Goal: Transaction & Acquisition: Book appointment/travel/reservation

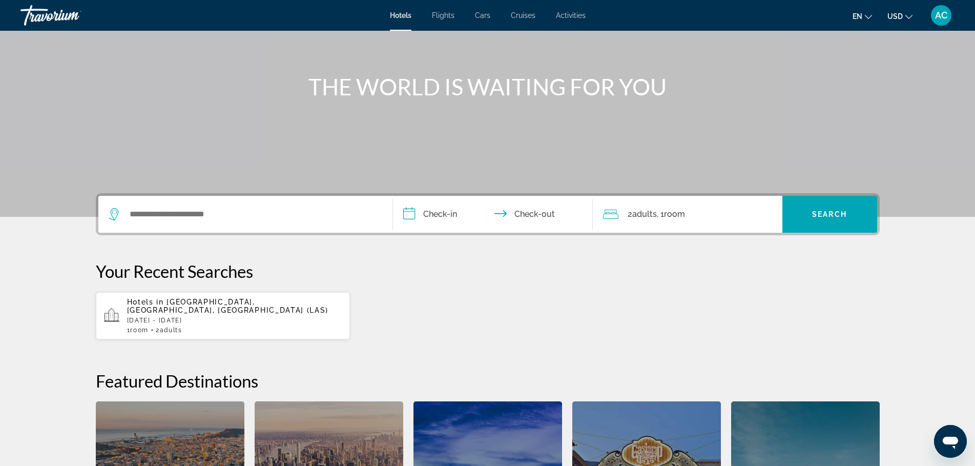
scroll to position [89, 0]
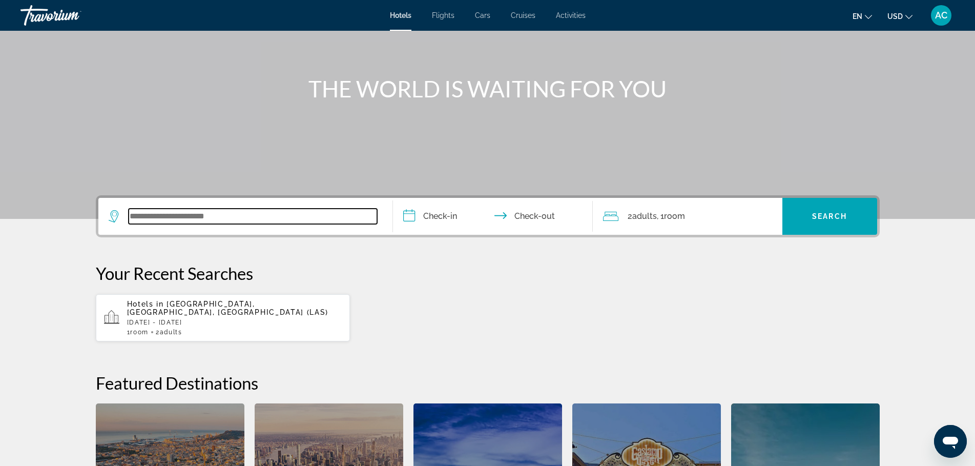
click at [272, 215] on input "Search widget" at bounding box center [253, 216] width 249 height 15
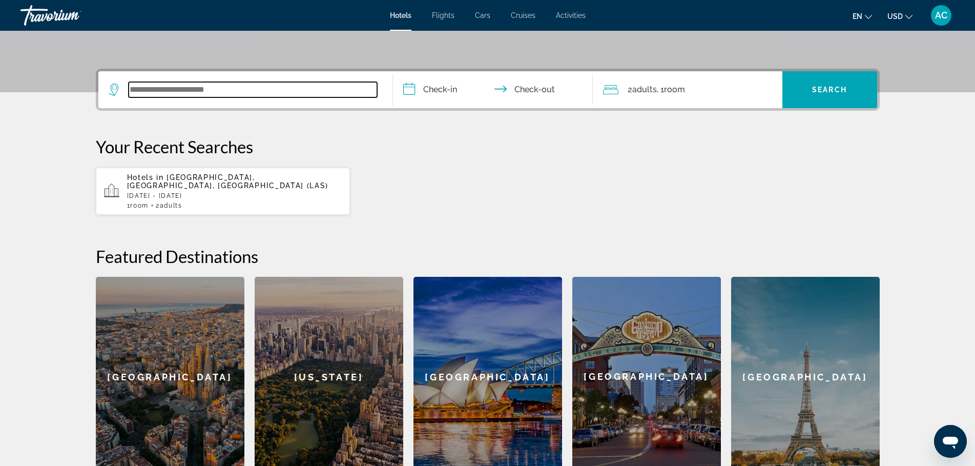
scroll to position [251, 0]
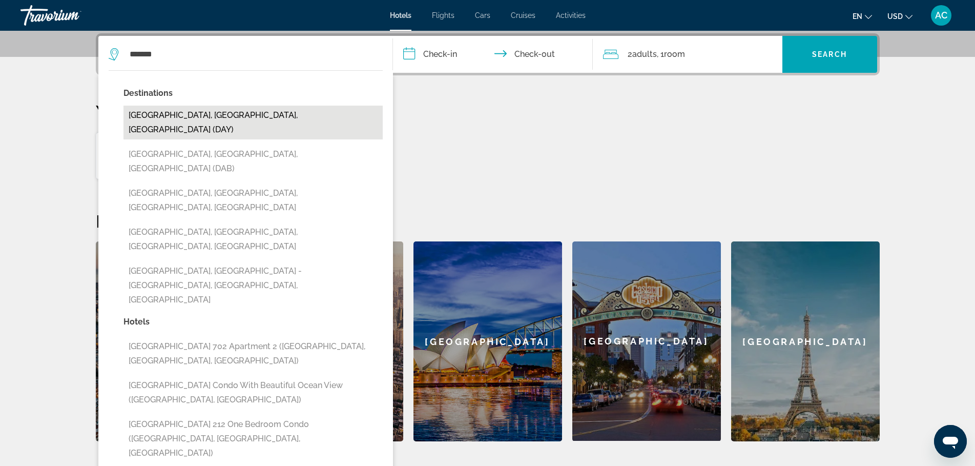
click at [201, 113] on button "[GEOGRAPHIC_DATA], [GEOGRAPHIC_DATA], [GEOGRAPHIC_DATA] (DAY)" at bounding box center [253, 123] width 259 height 34
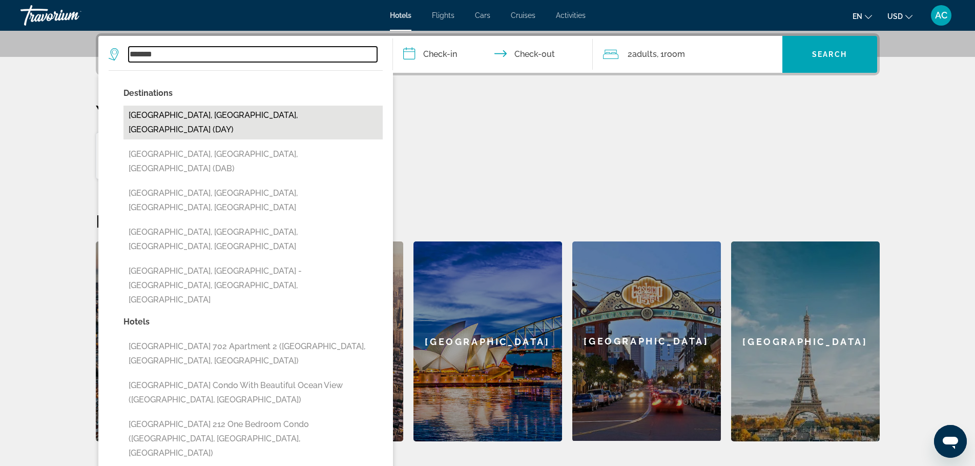
type input "**********"
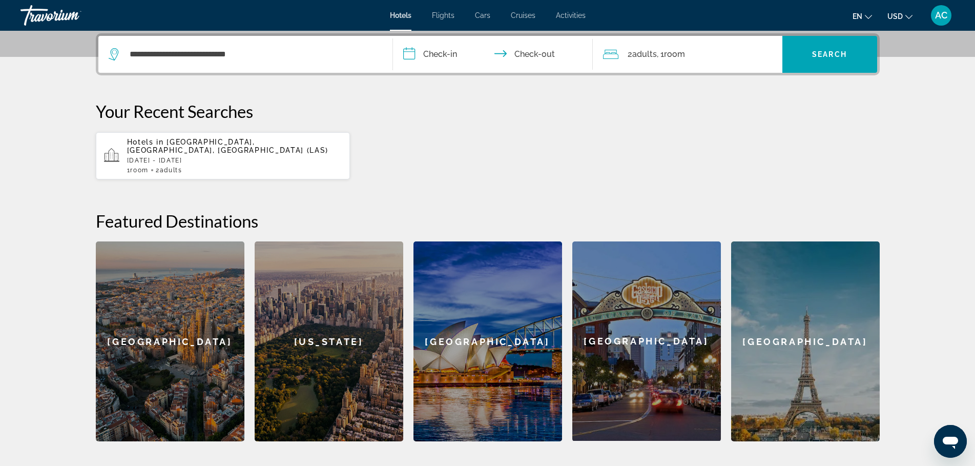
click at [440, 54] on input "**********" at bounding box center [495, 56] width 204 height 40
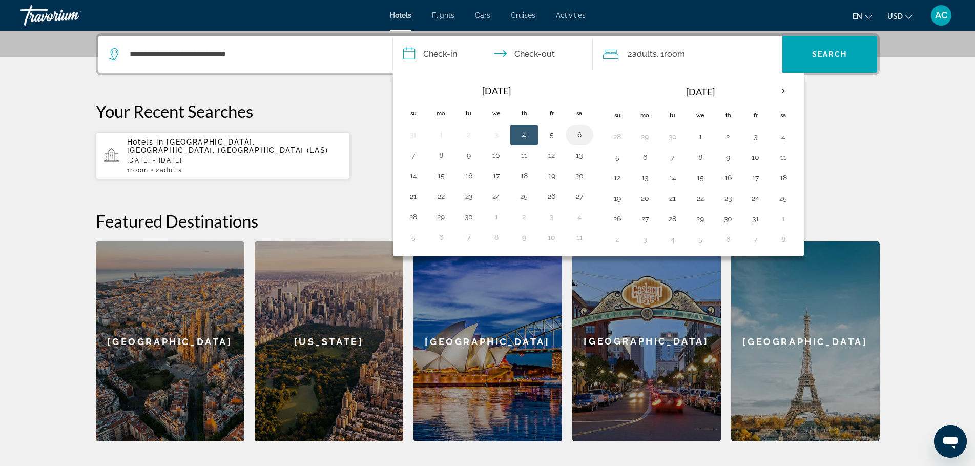
click at [578, 135] on button "6" at bounding box center [579, 135] width 16 height 14
click at [412, 157] on button "7" at bounding box center [413, 155] width 16 height 14
type input "**********"
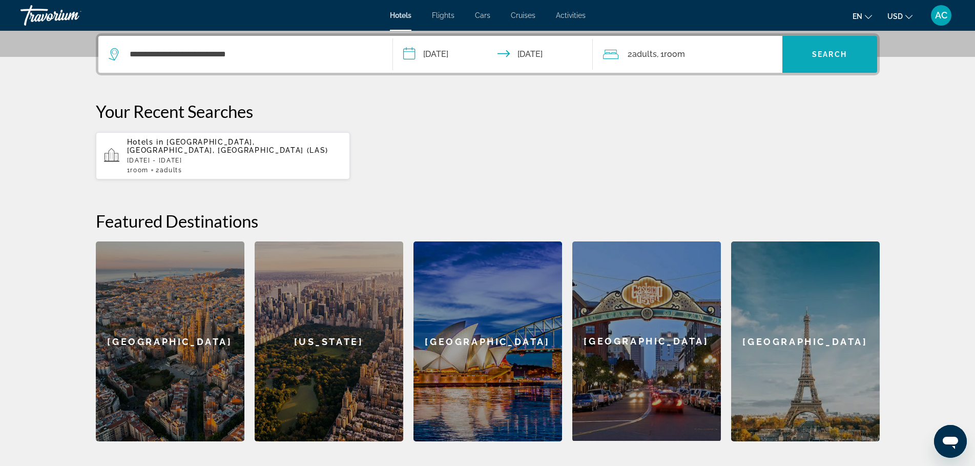
click at [824, 54] on span "Search" at bounding box center [829, 54] width 35 height 8
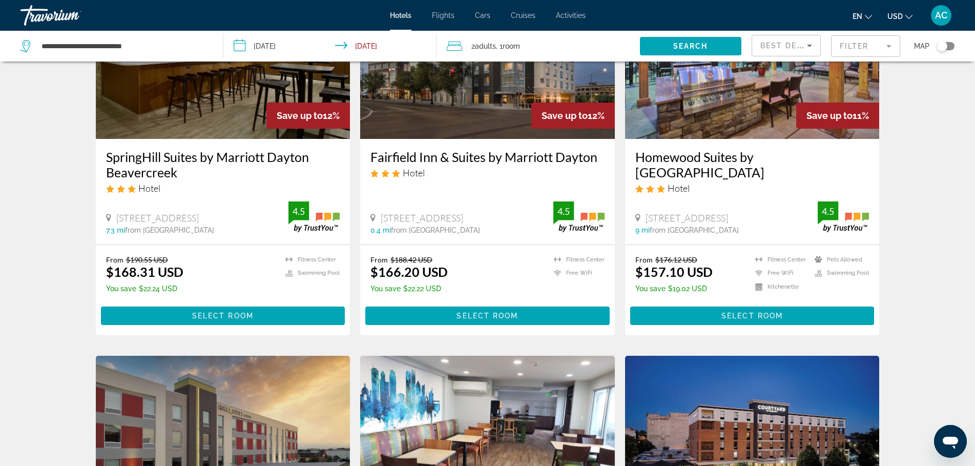
scroll to position [522, 0]
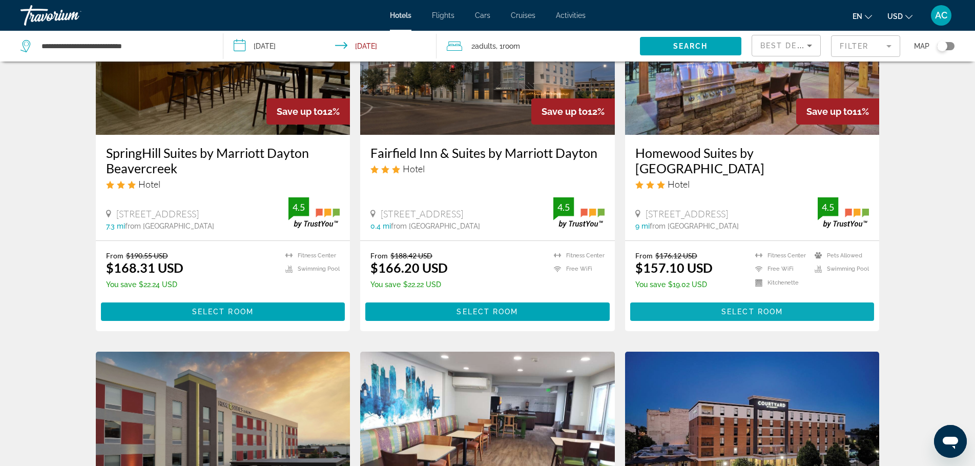
click at [736, 307] on span "Select Room" at bounding box center [752, 311] width 61 height 8
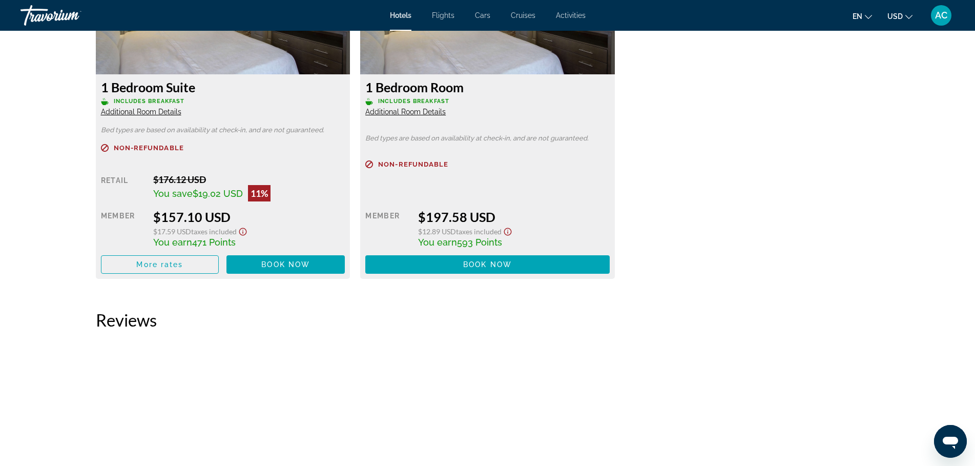
scroll to position [1392, 0]
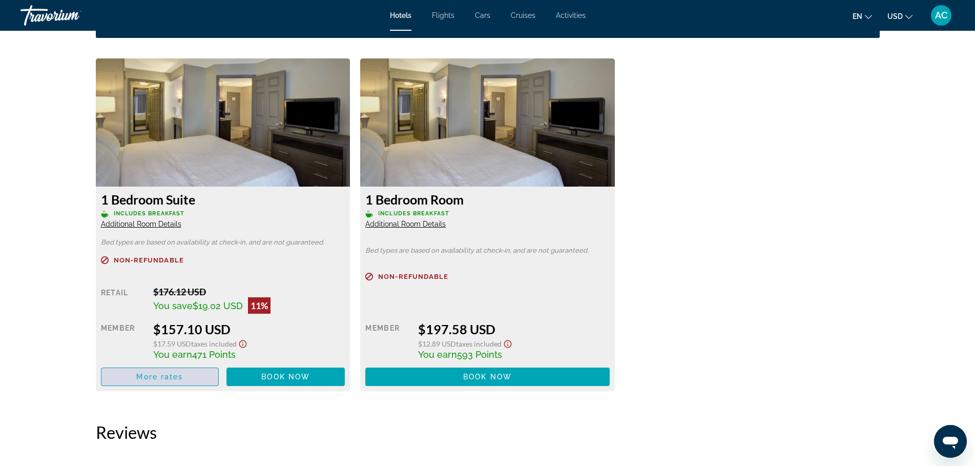
click at [165, 378] on span "More rates" at bounding box center [159, 377] width 47 height 8
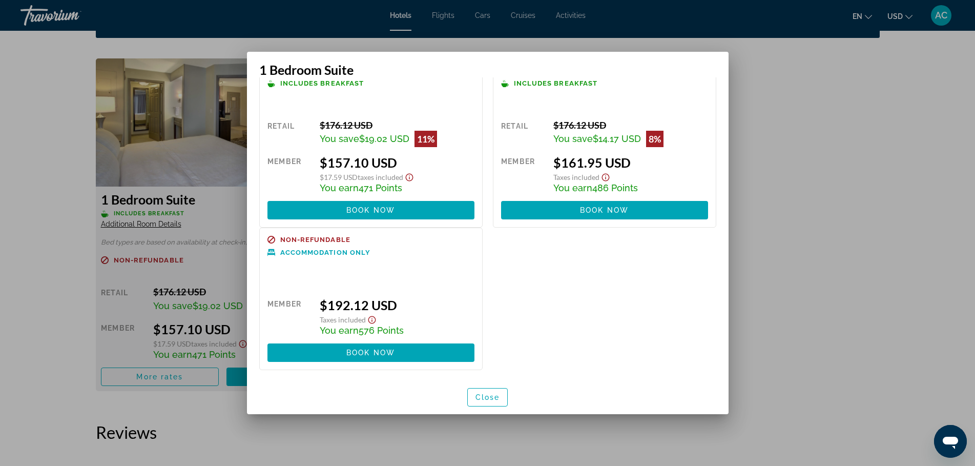
scroll to position [0, 0]
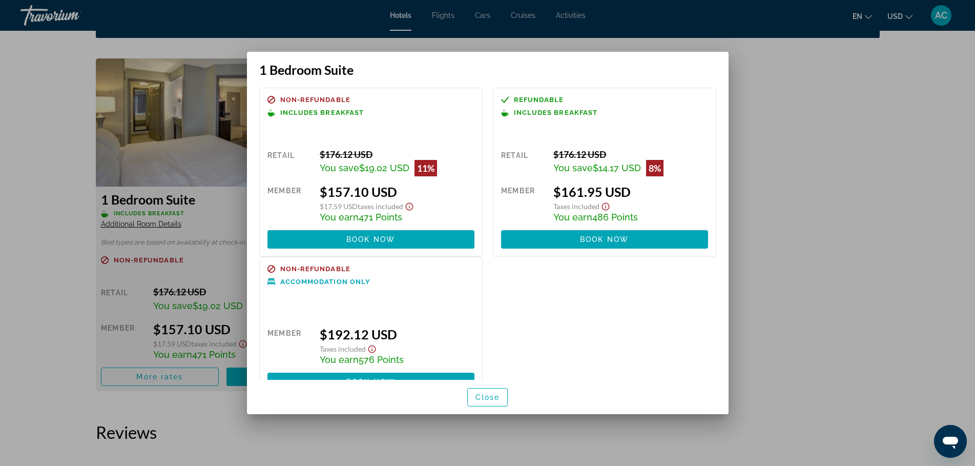
click at [873, 188] on div at bounding box center [487, 233] width 975 height 466
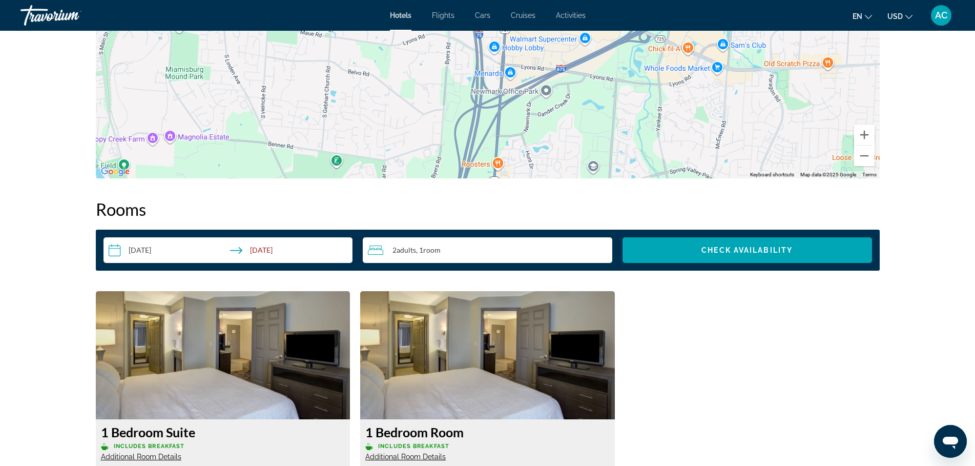
scroll to position [1162, 0]
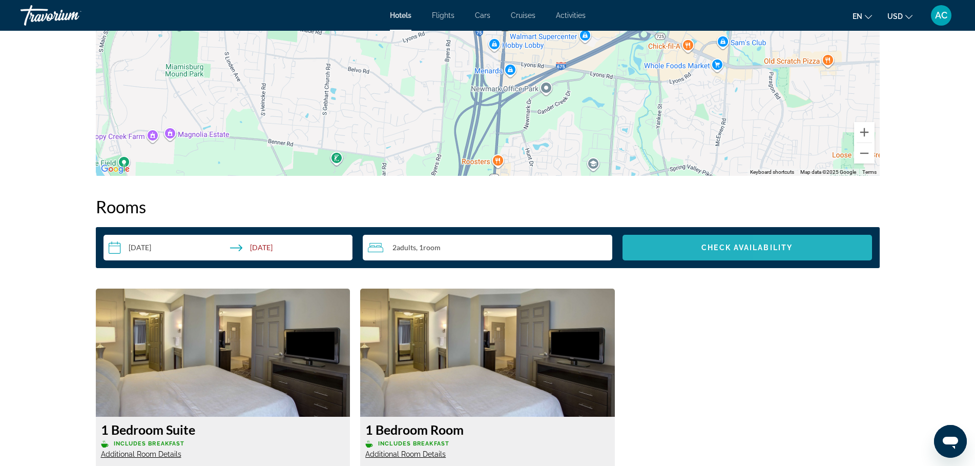
click at [787, 246] on span "Check Availability" at bounding box center [747, 247] width 91 height 8
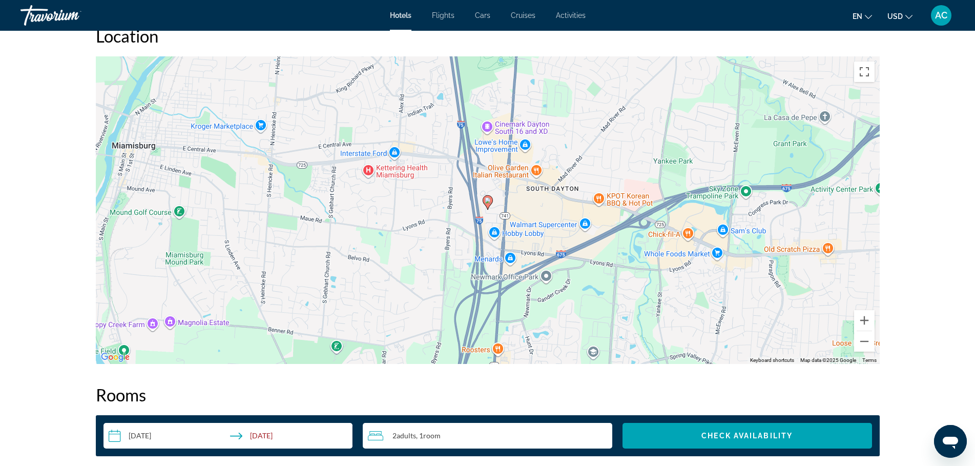
scroll to position [711, 0]
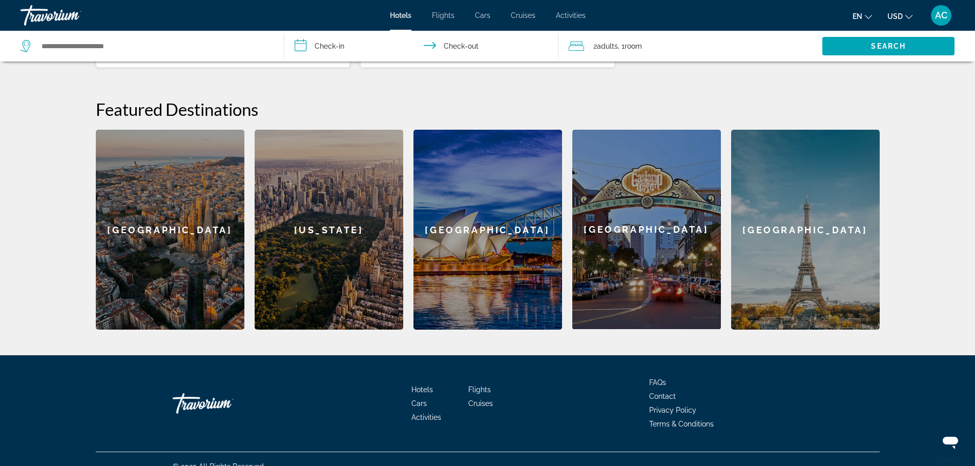
scroll to position [369, 0]
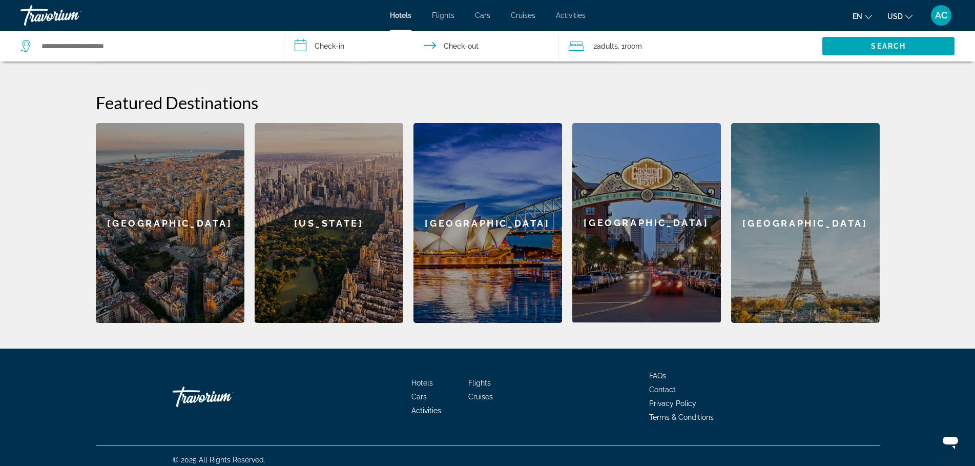
click at [154, 221] on div "[GEOGRAPHIC_DATA]" at bounding box center [170, 223] width 149 height 200
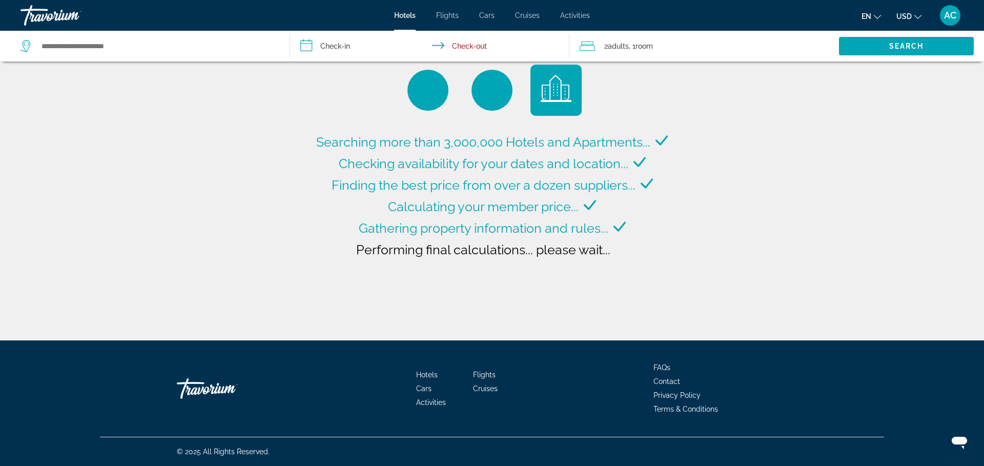
type input "**********"
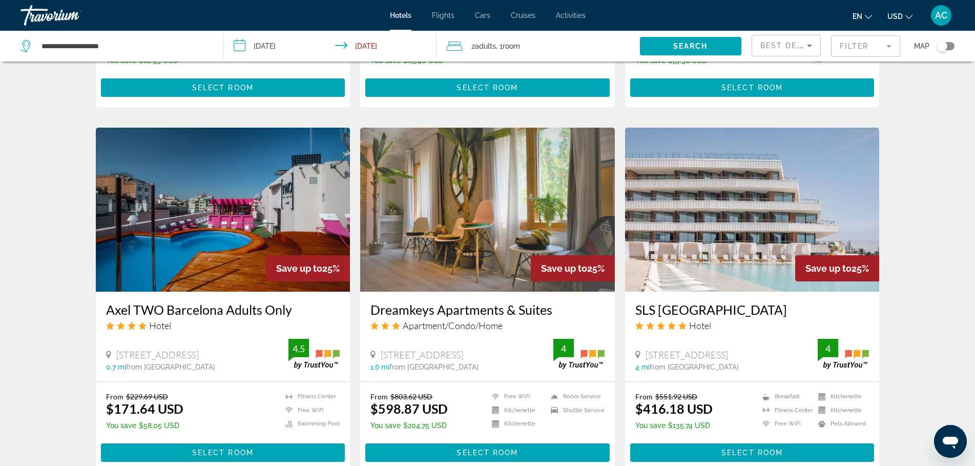
scroll to position [704, 0]
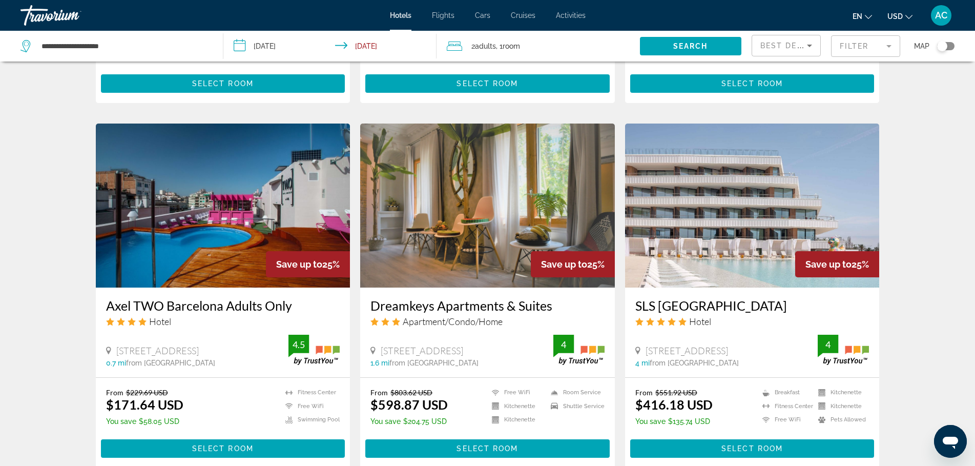
click at [724, 250] on img "Main content" at bounding box center [752, 206] width 255 height 164
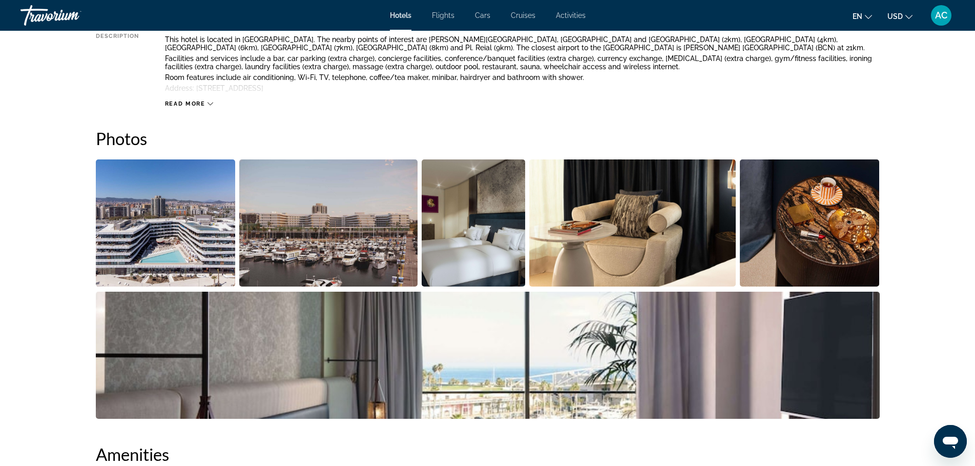
scroll to position [454, 0]
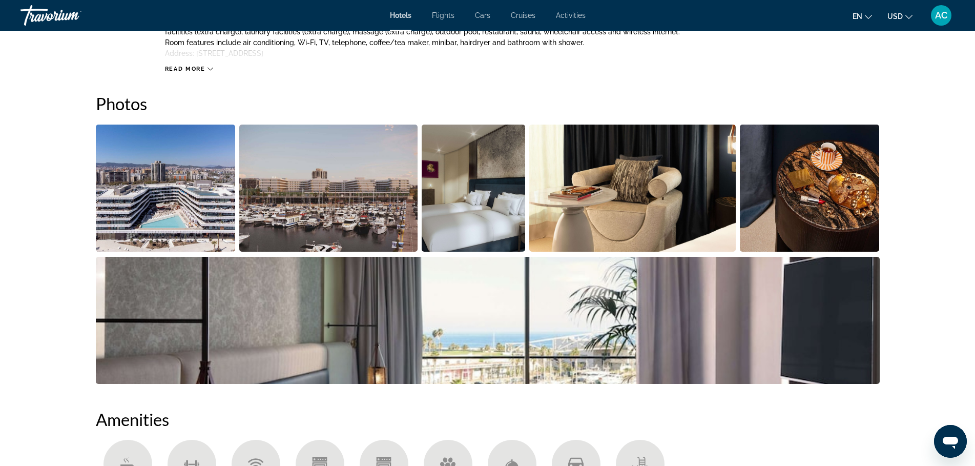
click at [148, 199] on img "Open full-screen image slider" at bounding box center [166, 188] width 140 height 127
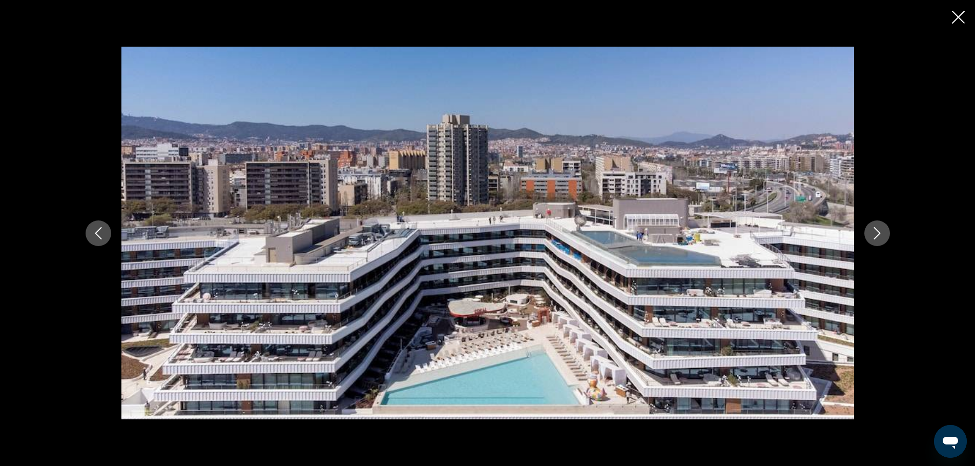
click at [877, 234] on icon "Next image" at bounding box center [877, 233] width 12 height 12
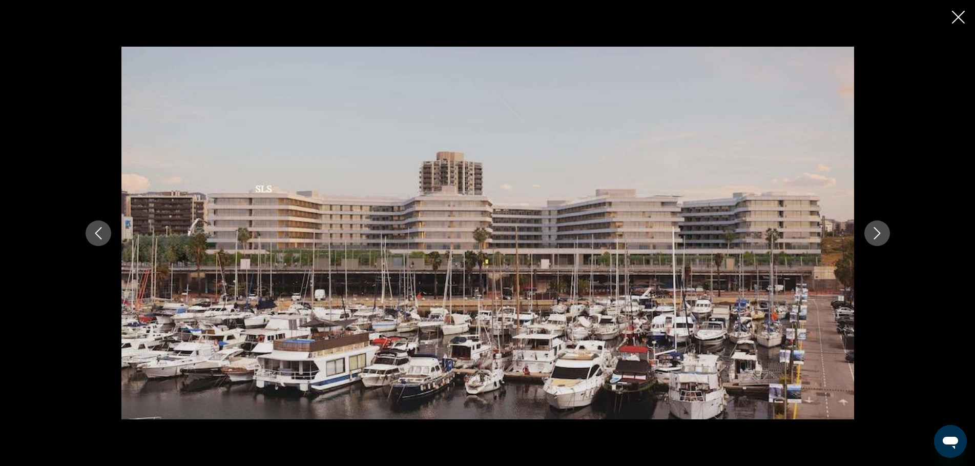
click at [877, 234] on icon "Next image" at bounding box center [877, 233] width 12 height 12
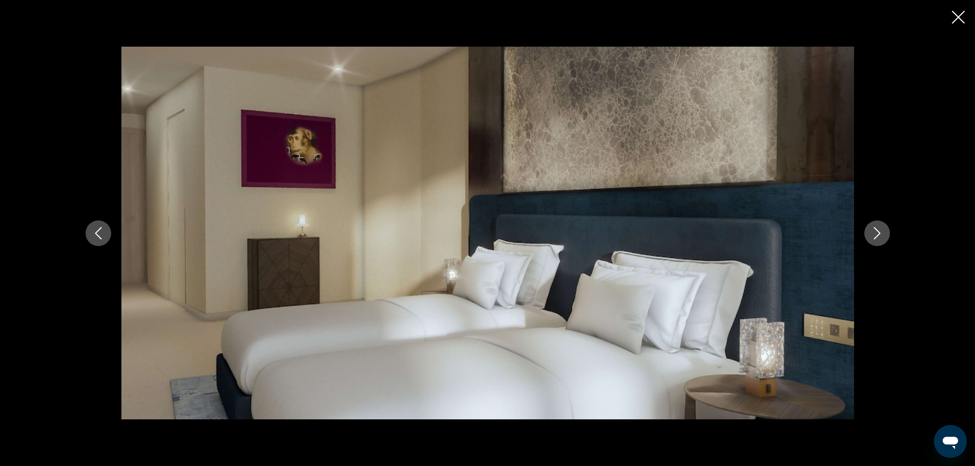
click at [877, 234] on icon "Next image" at bounding box center [877, 233] width 12 height 12
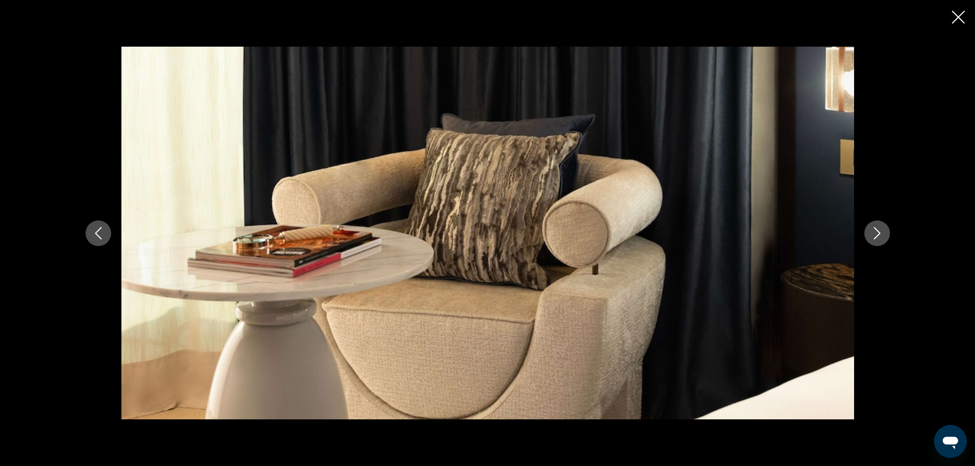
click at [878, 234] on icon "Next image" at bounding box center [877, 233] width 12 height 12
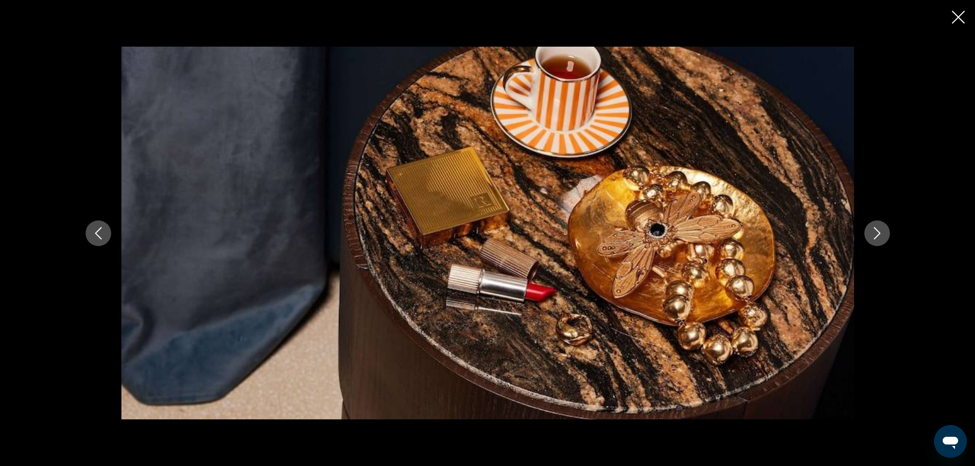
click at [878, 234] on icon "Next image" at bounding box center [877, 233] width 12 height 12
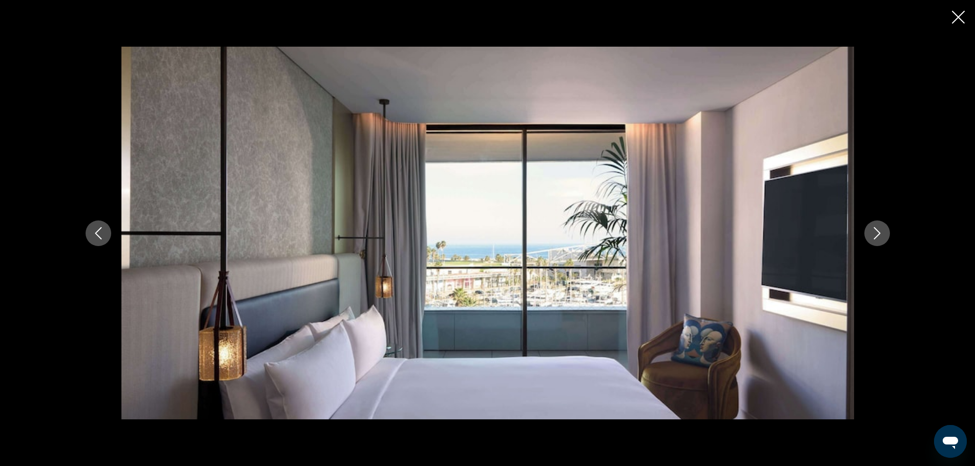
click at [878, 234] on icon "Next image" at bounding box center [877, 233] width 12 height 12
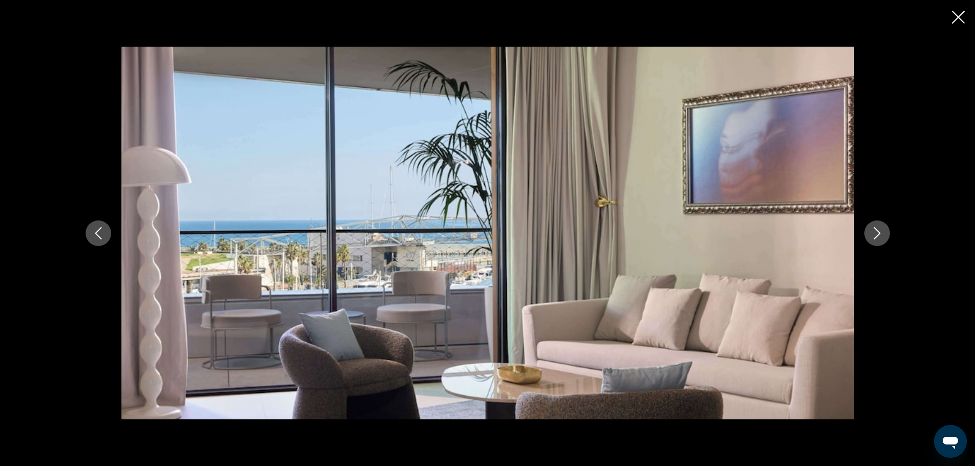
click at [878, 234] on icon "Next image" at bounding box center [877, 233] width 12 height 12
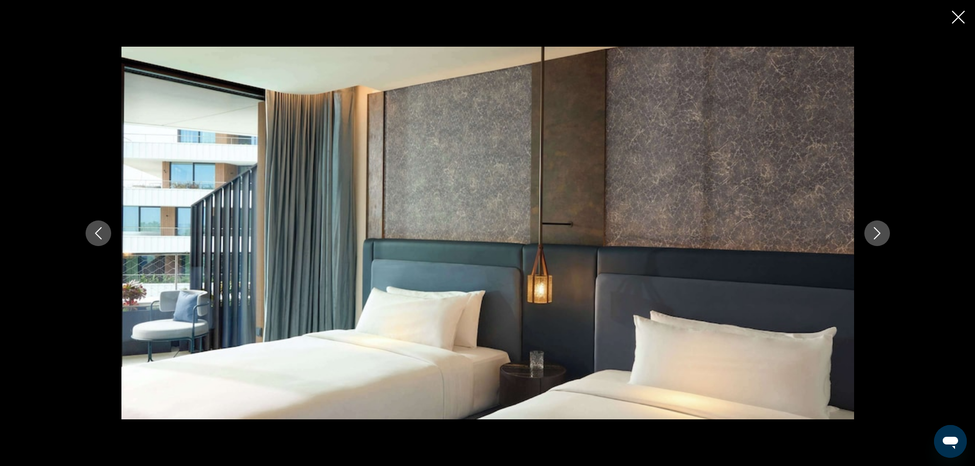
click at [878, 234] on icon "Next image" at bounding box center [877, 233] width 12 height 12
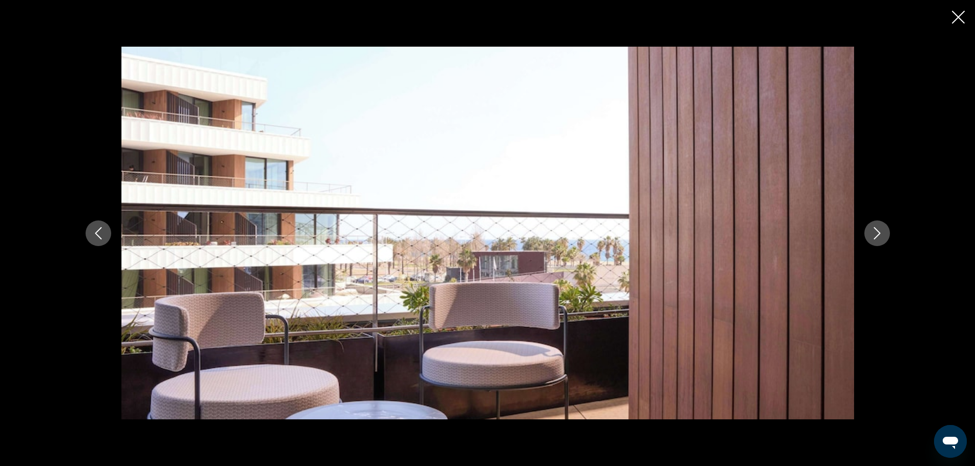
click at [878, 234] on icon "Next image" at bounding box center [877, 233] width 12 height 12
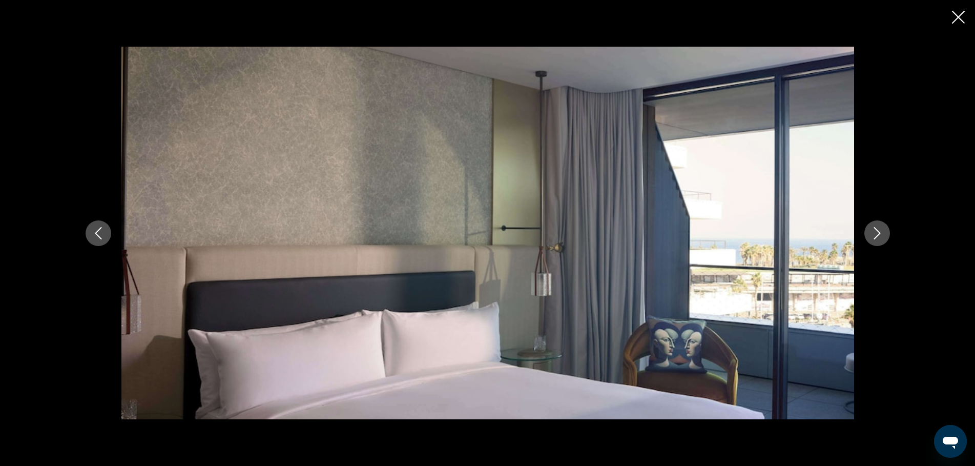
click at [878, 234] on icon "Next image" at bounding box center [877, 233] width 12 height 12
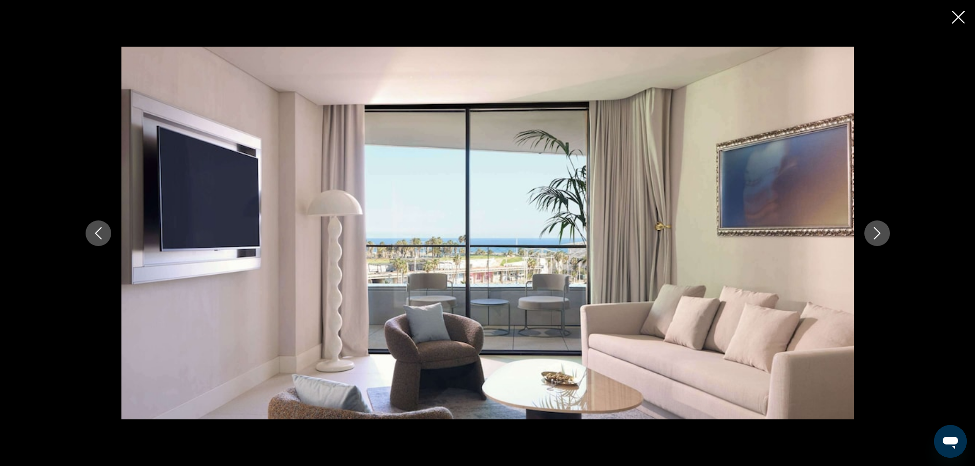
click at [878, 234] on icon "Next image" at bounding box center [877, 233] width 12 height 12
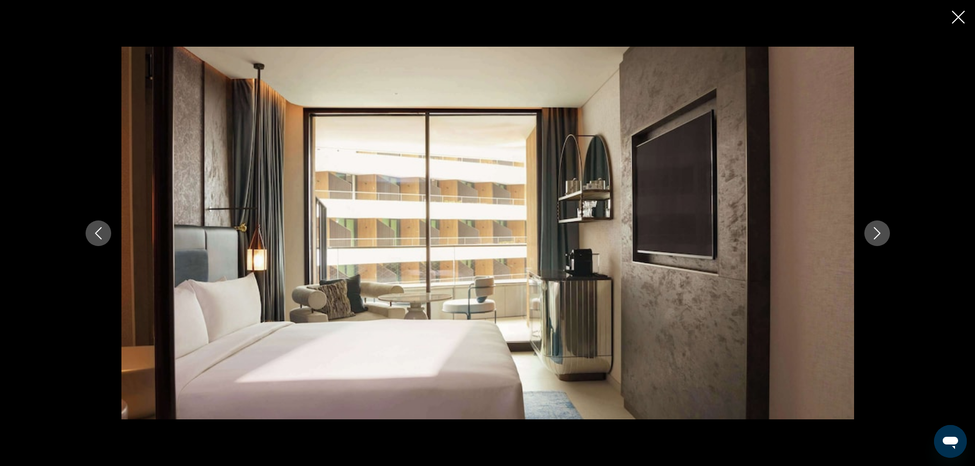
click at [878, 234] on icon "Next image" at bounding box center [877, 233] width 12 height 12
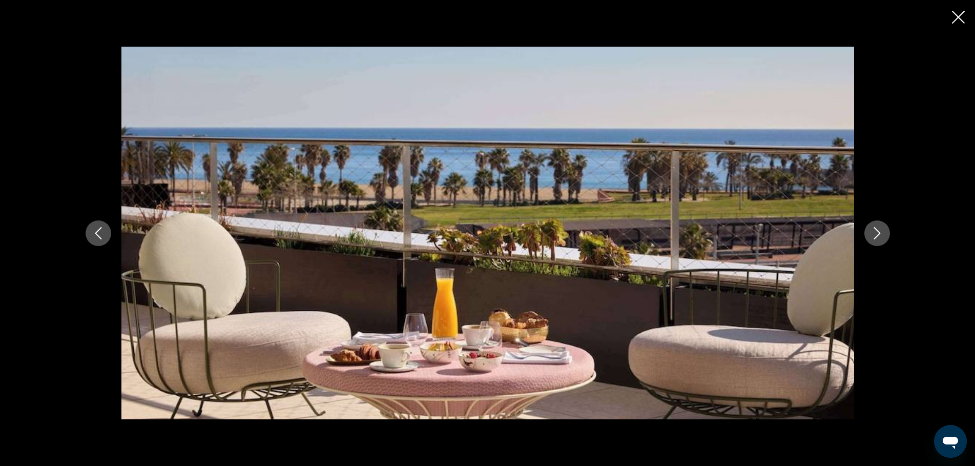
click at [878, 234] on icon "Next image" at bounding box center [877, 233] width 12 height 12
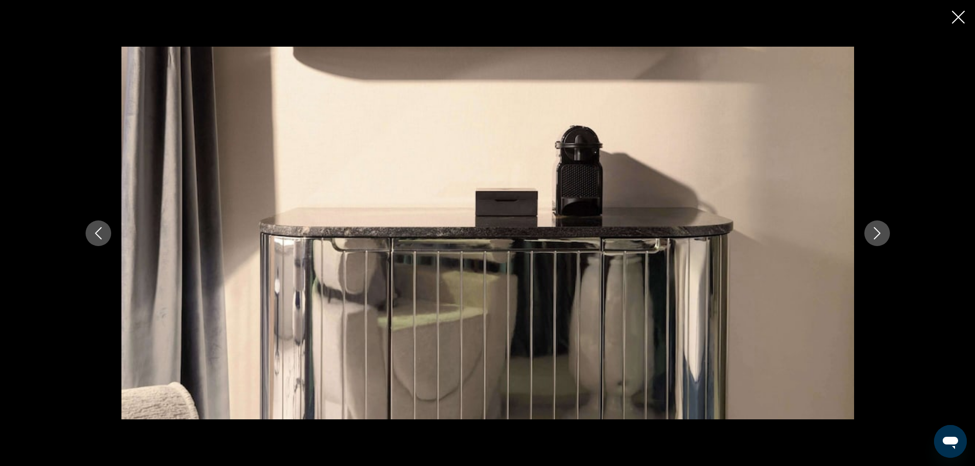
click at [878, 234] on icon "Next image" at bounding box center [877, 233] width 12 height 12
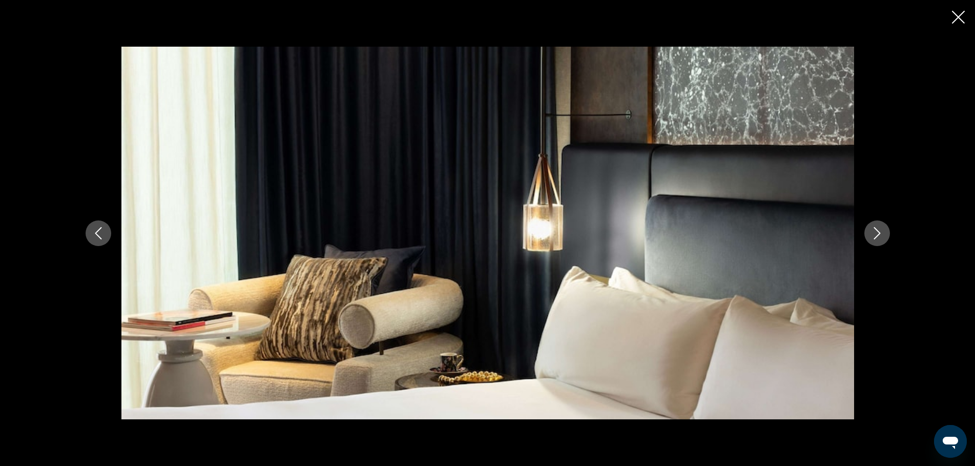
click at [878, 234] on icon "Next image" at bounding box center [877, 233] width 12 height 12
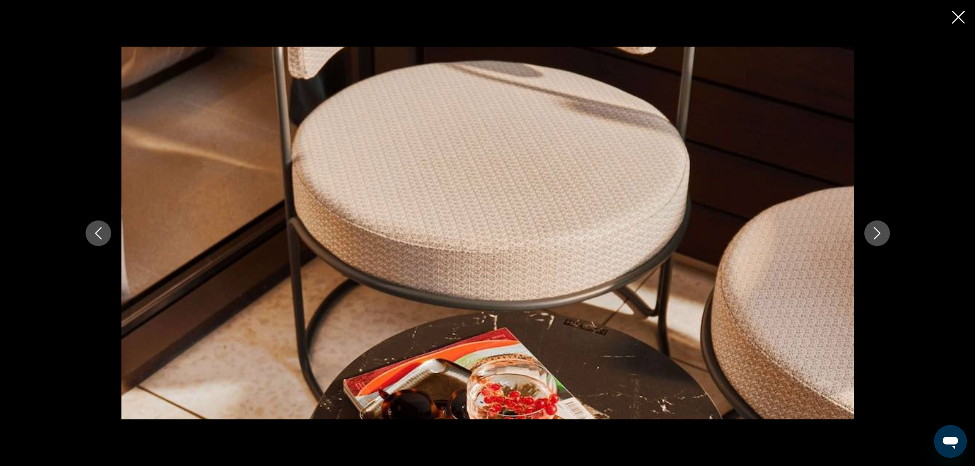
click at [957, 17] on icon "Close slideshow" at bounding box center [958, 17] width 13 height 13
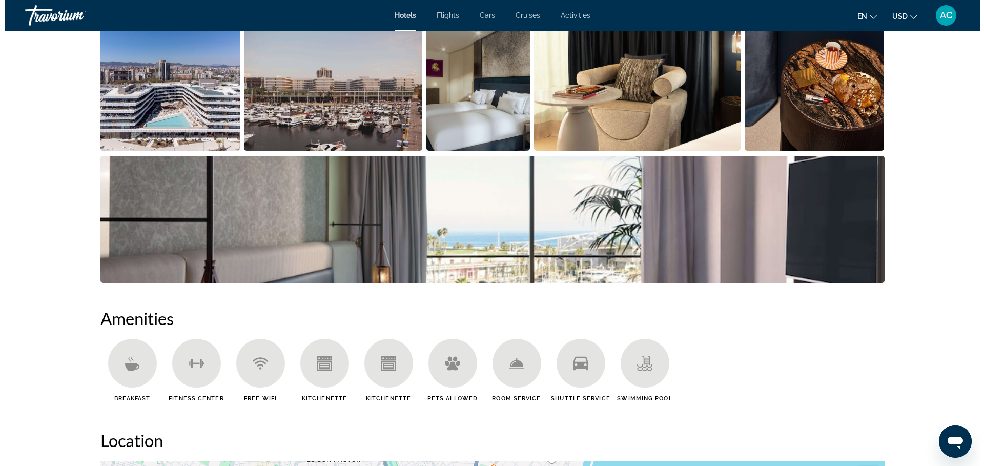
scroll to position [0, 0]
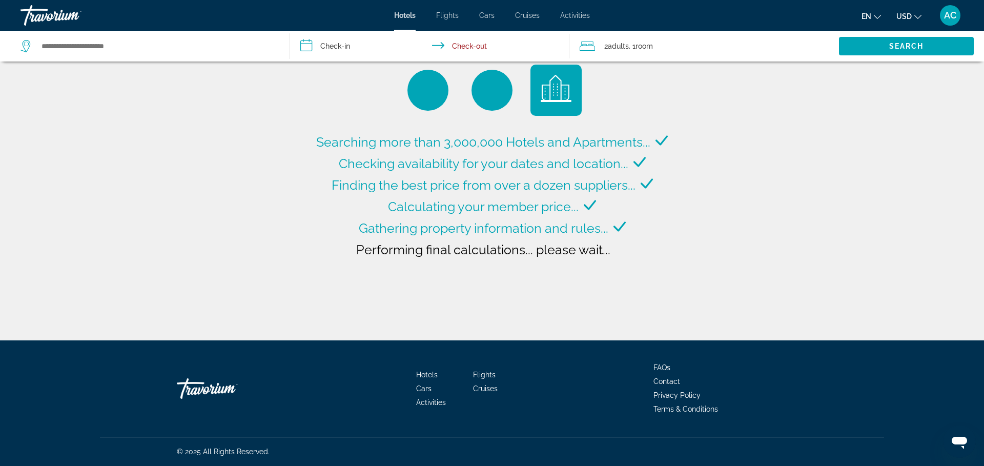
type input "**********"
